Goal: Find specific page/section: Find specific page/section

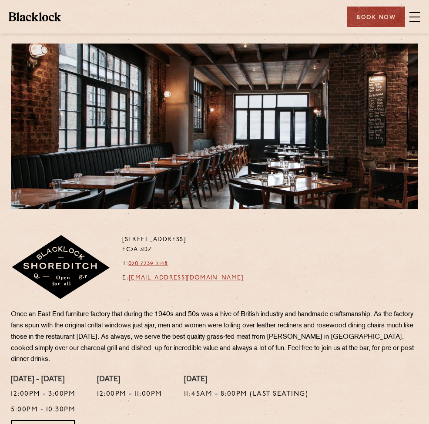
click at [57, 278] on img at bounding box center [61, 267] width 100 height 65
click at [414, 21] on span at bounding box center [414, 21] width 11 height 1
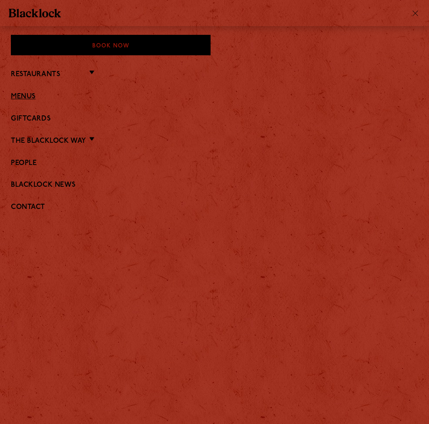
click at [21, 96] on link "Menus" at bounding box center [214, 97] width 407 height 8
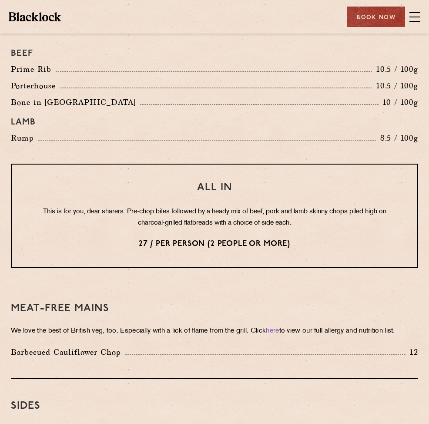
scroll to position [1129, 0]
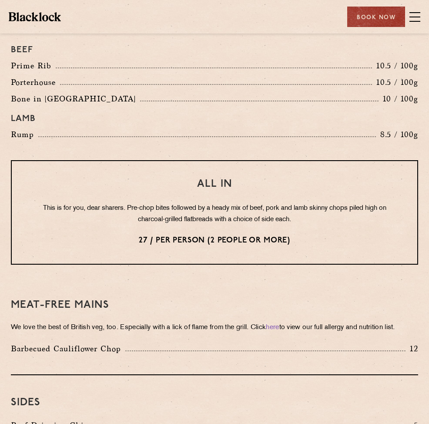
click at [232, 128] on div "Lamb" at bounding box center [214, 118] width 420 height 19
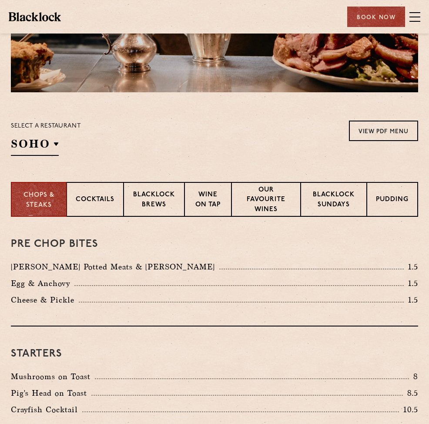
scroll to position [0, 0]
